Goal: Obtain resource: Obtain resource

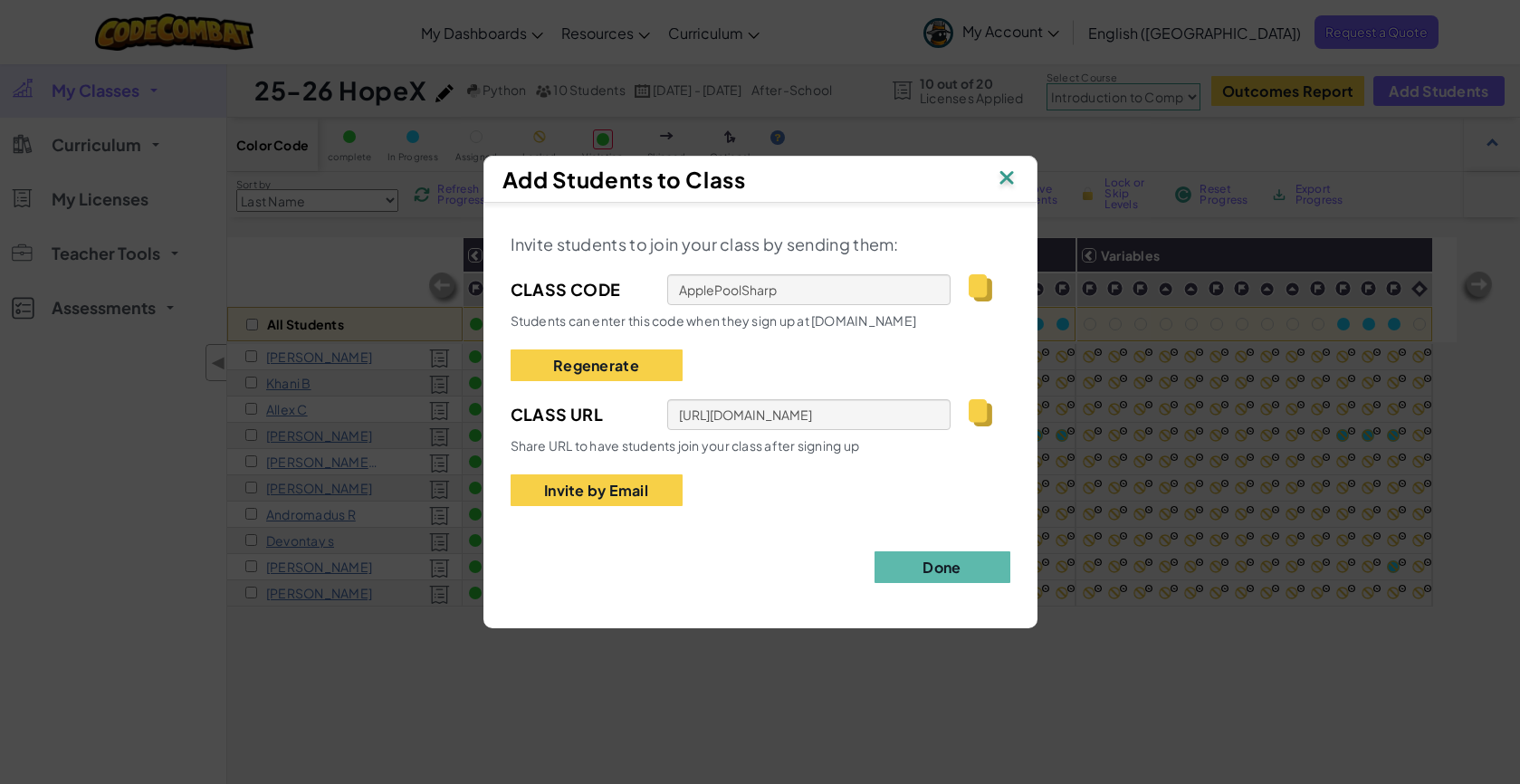
select select "560f1a9f22961295f9427742"
click at [1000, 186] on img at bounding box center [1007, 180] width 24 height 27
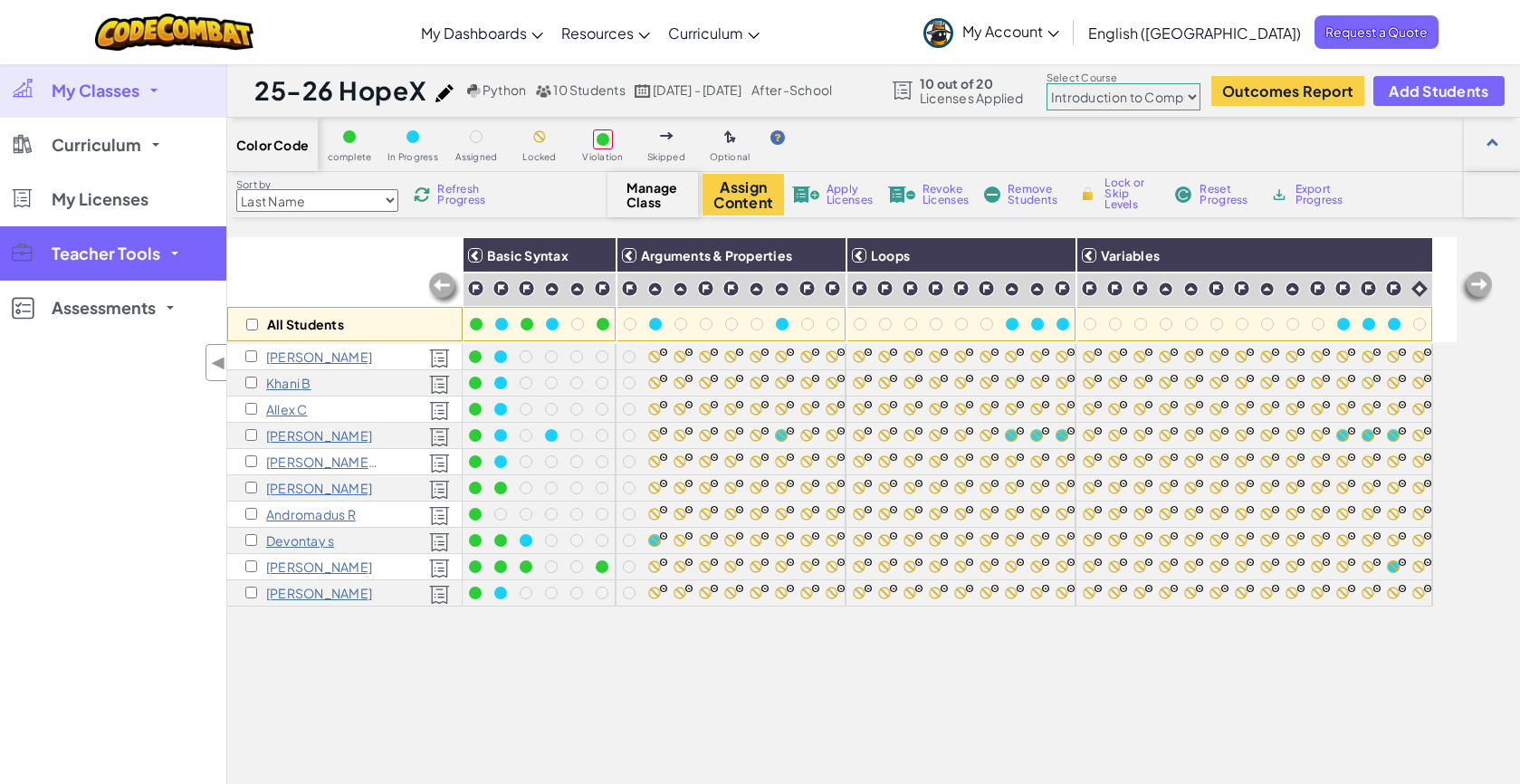
click at [147, 251] on span "Teacher Tools" at bounding box center [105, 254] width 109 height 16
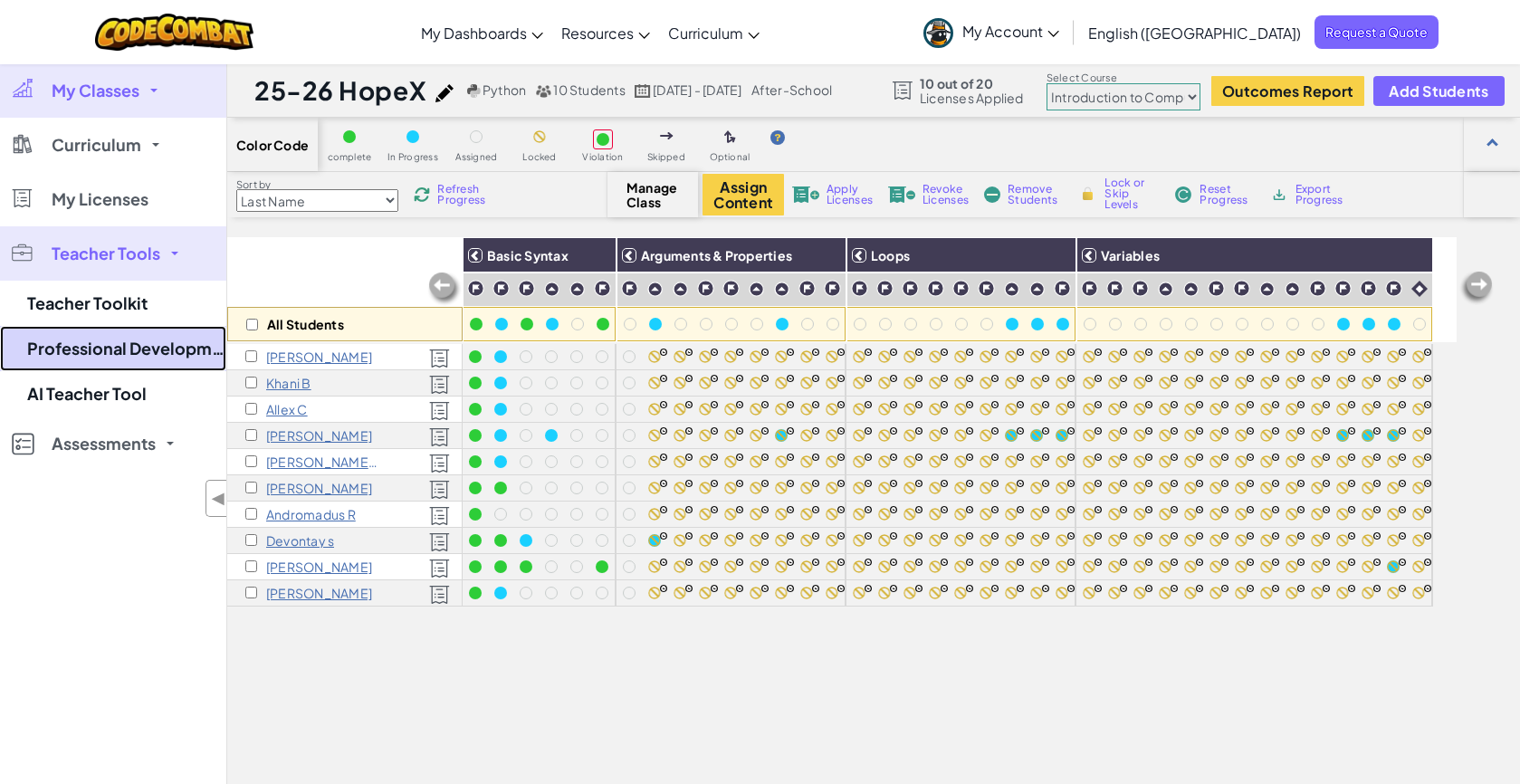
click at [133, 348] on link "Professional Development" at bounding box center [113, 348] width 226 height 45
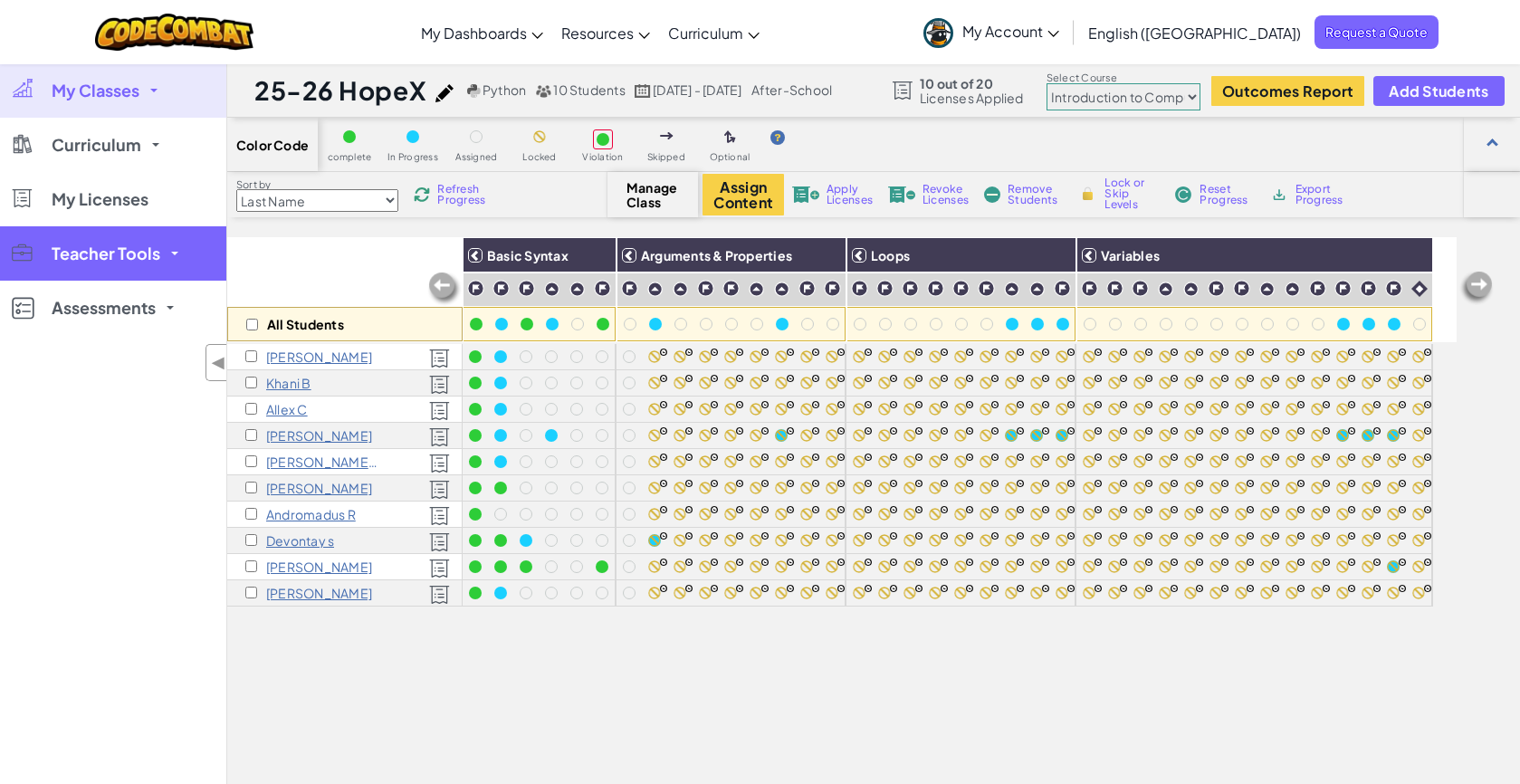
click at [115, 254] on span "Teacher Tools" at bounding box center [105, 254] width 109 height 16
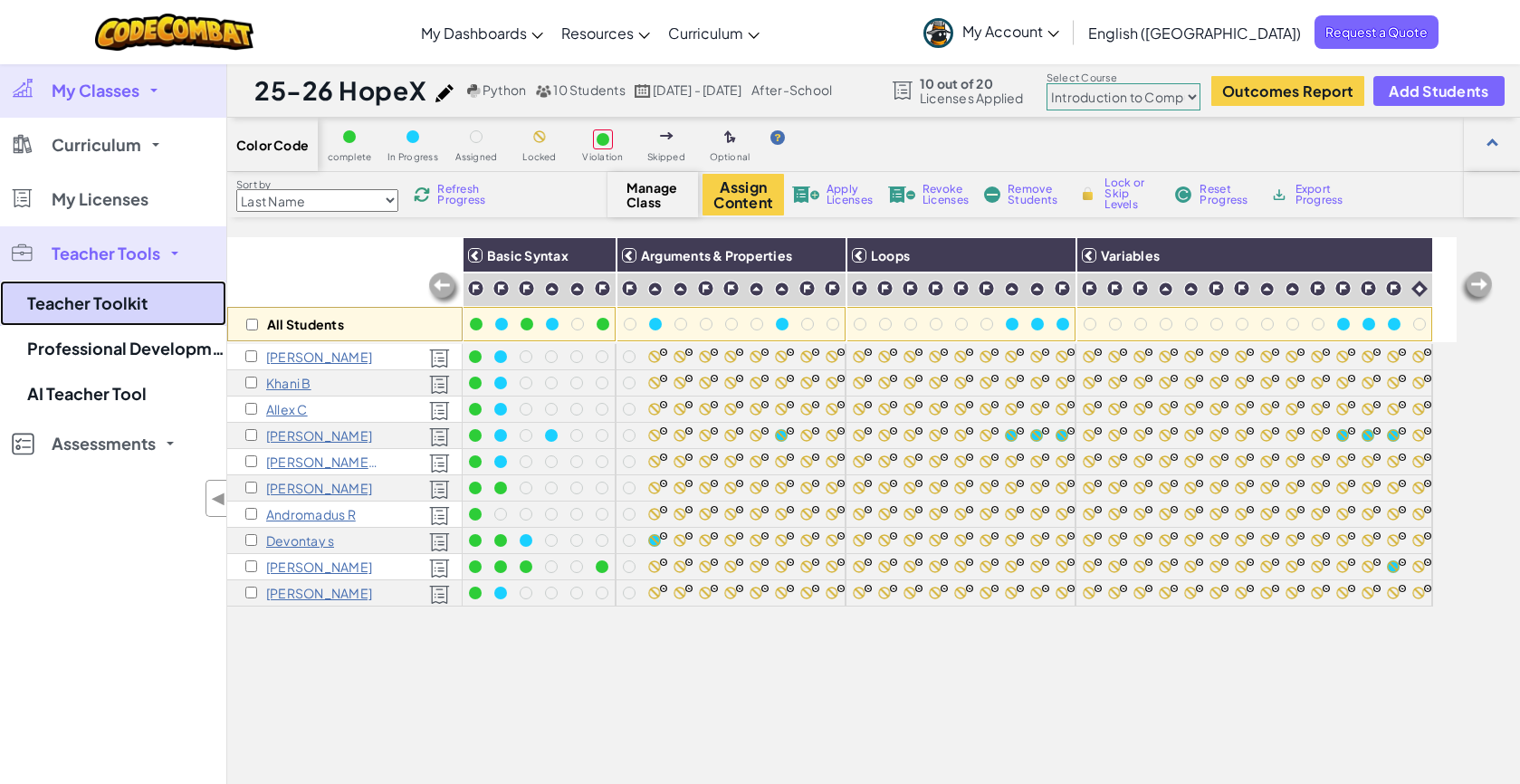
click at [135, 307] on link "Teacher Toolkit" at bounding box center [113, 302] width 226 height 45
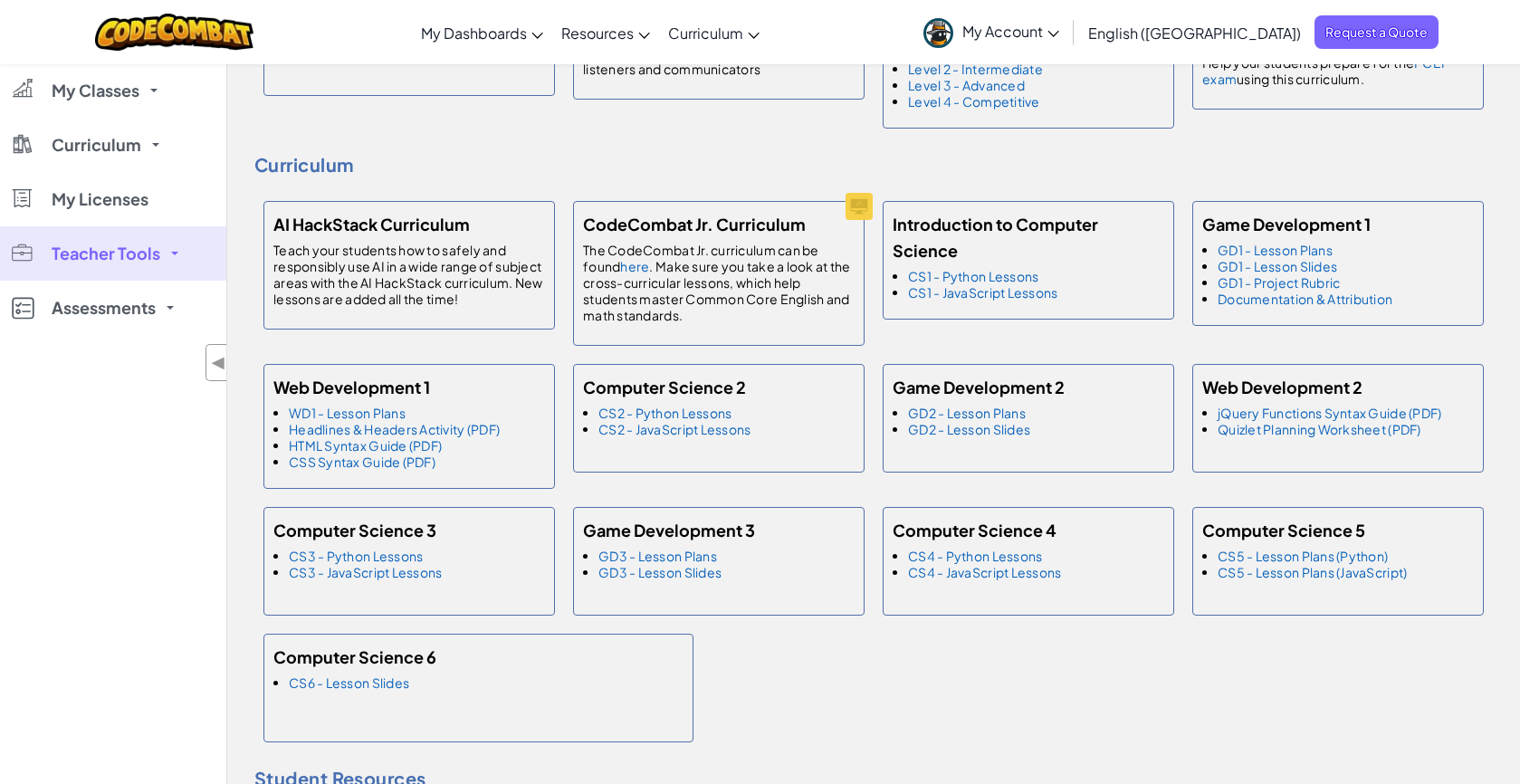
scroll to position [801, 0]
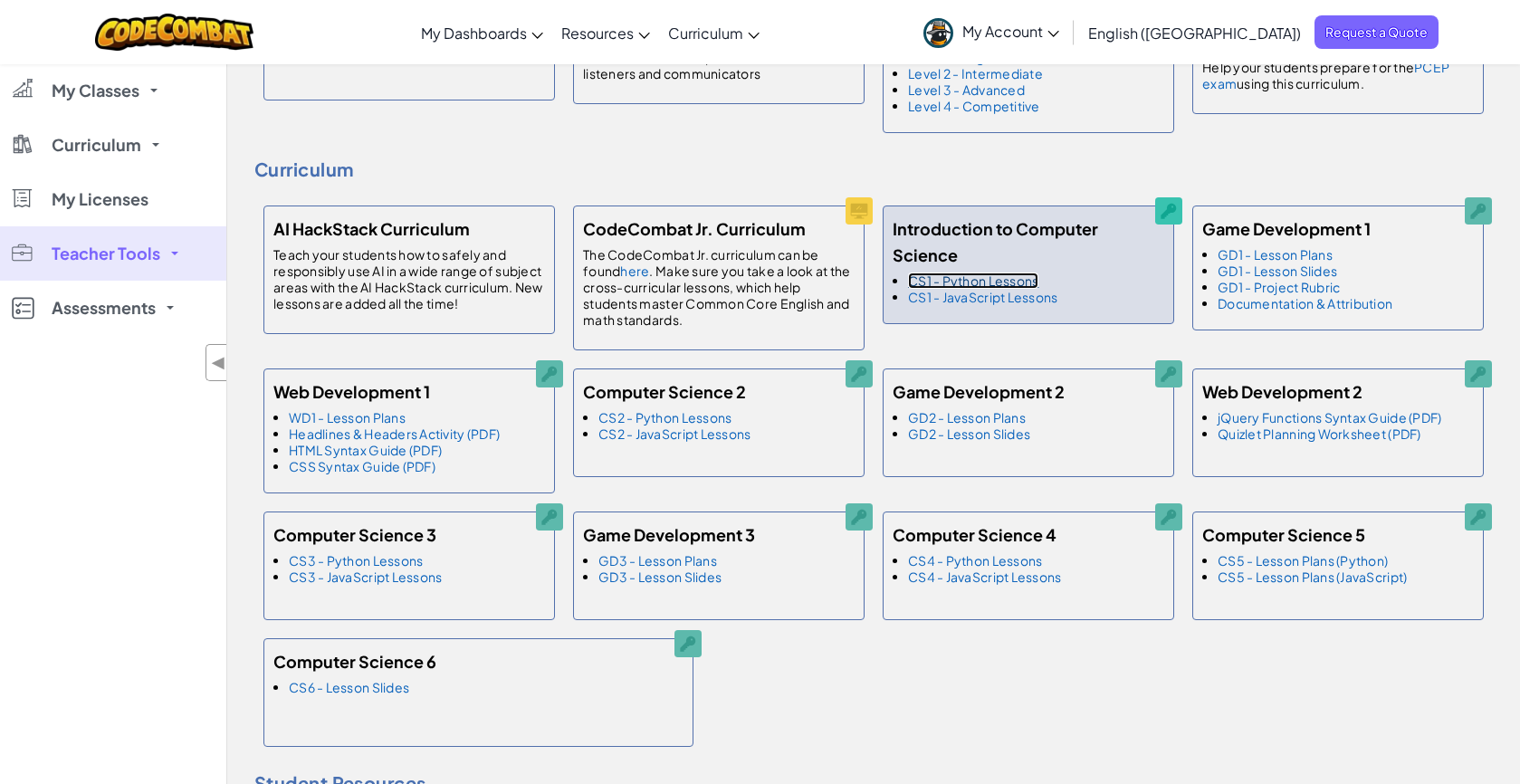
click at [987, 272] on link "CS1 - Python Lessons" at bounding box center [973, 280] width 130 height 16
click at [989, 272] on link "CS1 - Python Lessons" at bounding box center [973, 280] width 130 height 16
click at [962, 272] on link "CS1 - Python Lessons" at bounding box center [973, 280] width 130 height 16
click at [999, 272] on link "CS1 - Python Lessons" at bounding box center [973, 280] width 130 height 16
